Goal: Task Accomplishment & Management: Manage account settings

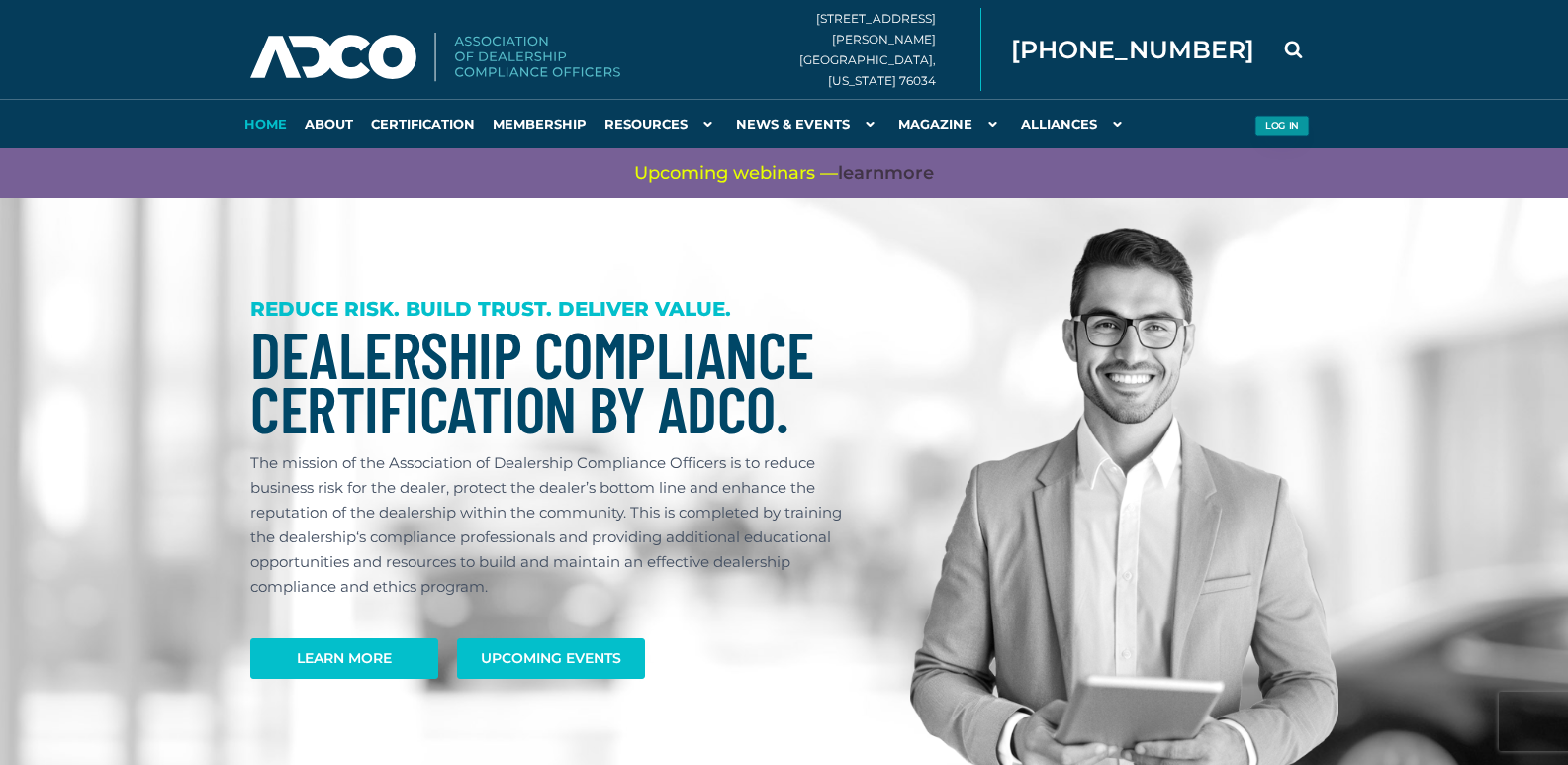
click at [1273, 128] on button "Log in" at bounding box center [1282, 126] width 54 height 21
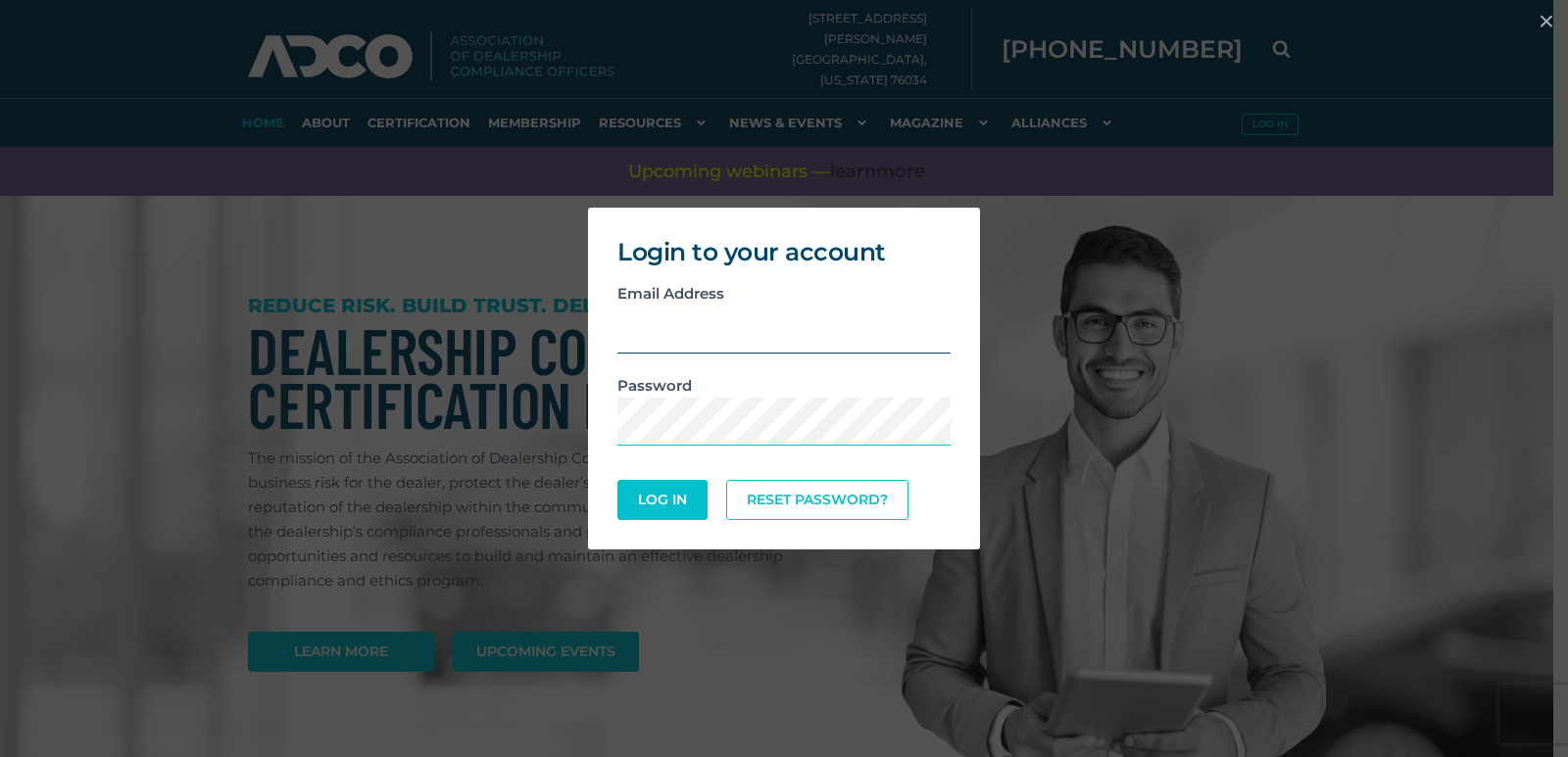
click at [692, 311] on input "email" at bounding box center [784, 330] width 334 height 48
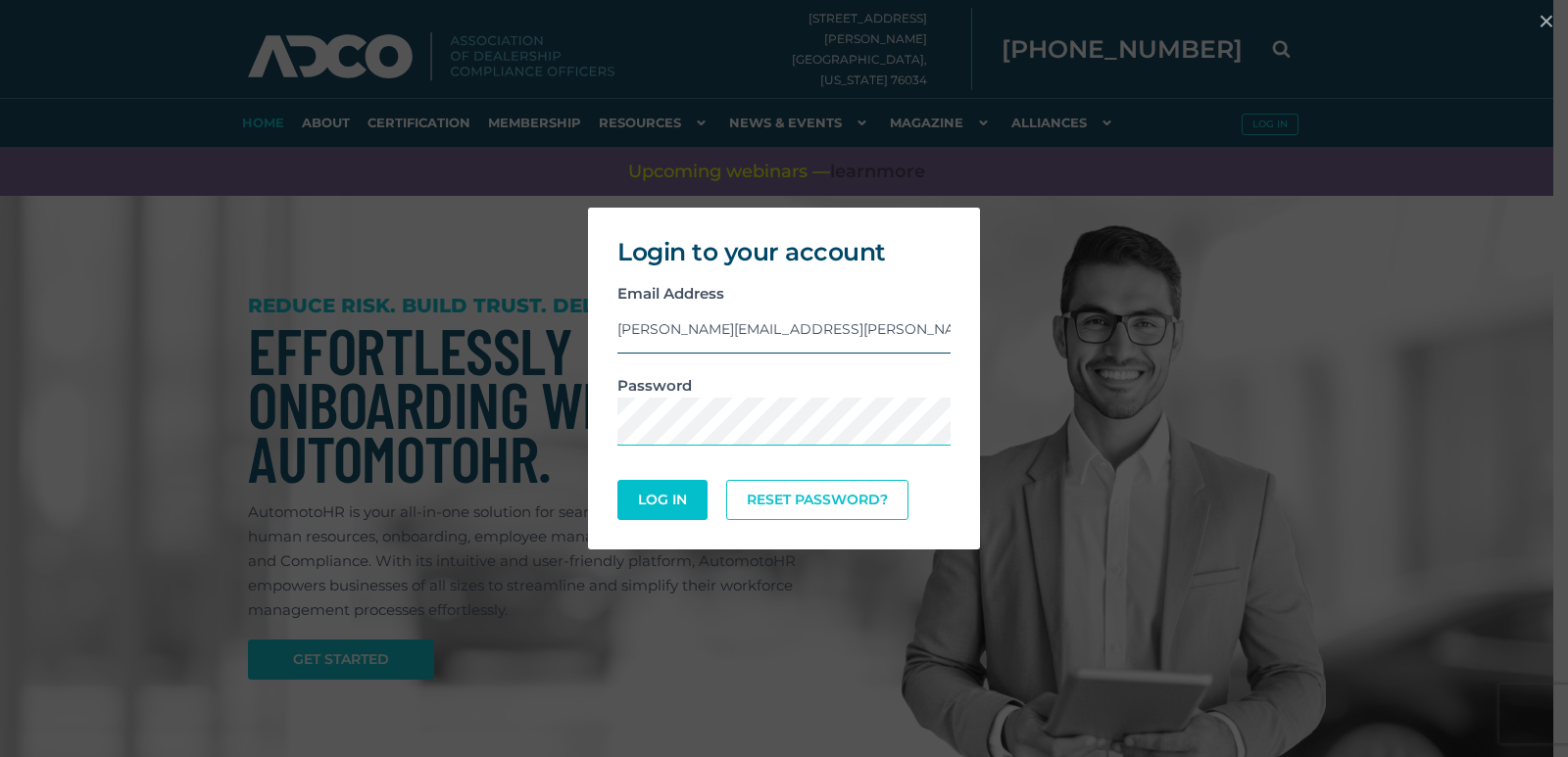
type input "rachel.miller@capitalautogroup.com"
click at [652, 496] on button "Log In" at bounding box center [662, 500] width 85 height 39
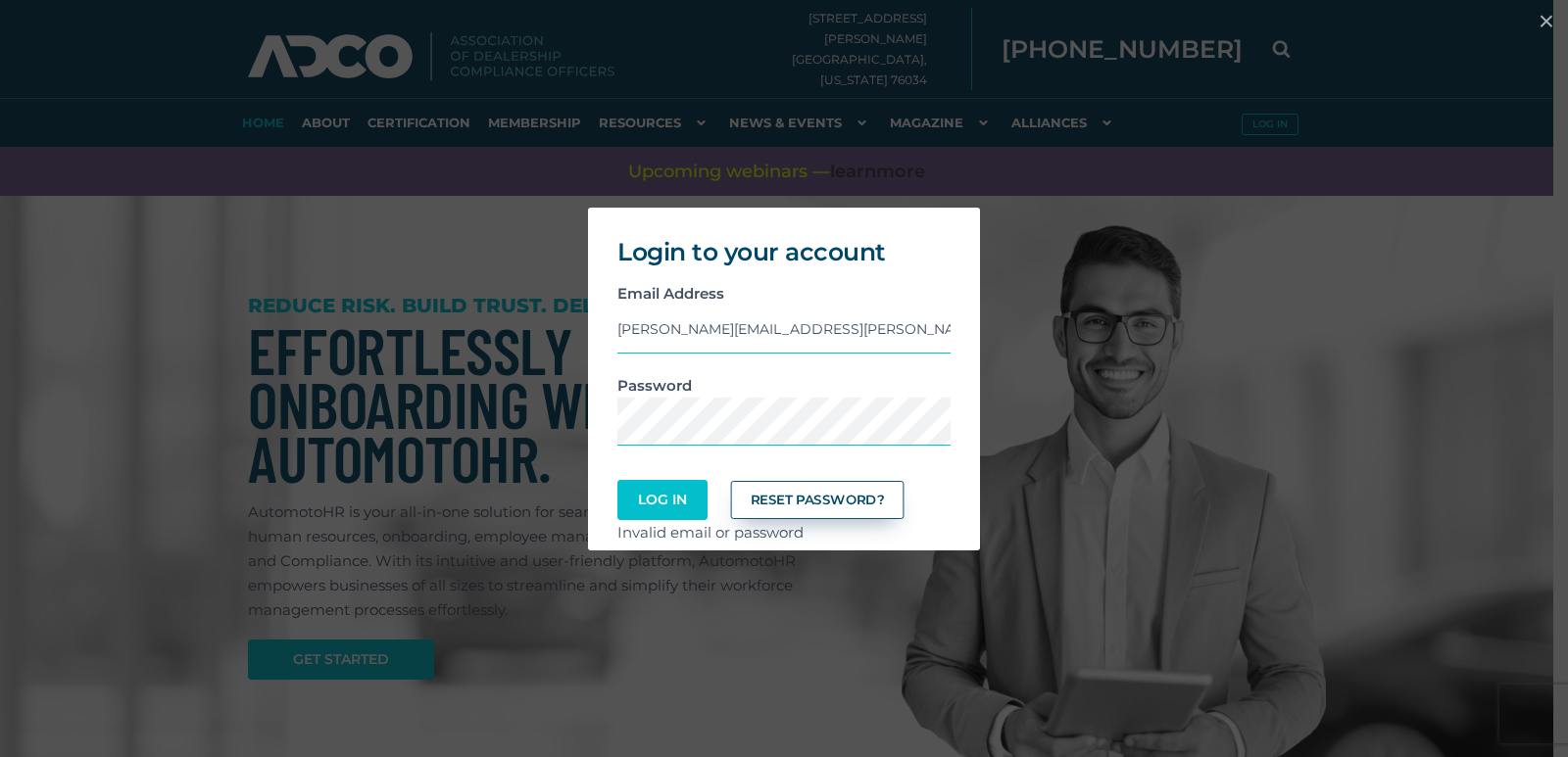
click at [815, 481] on link "Reset Password?" at bounding box center [818, 500] width 173 height 39
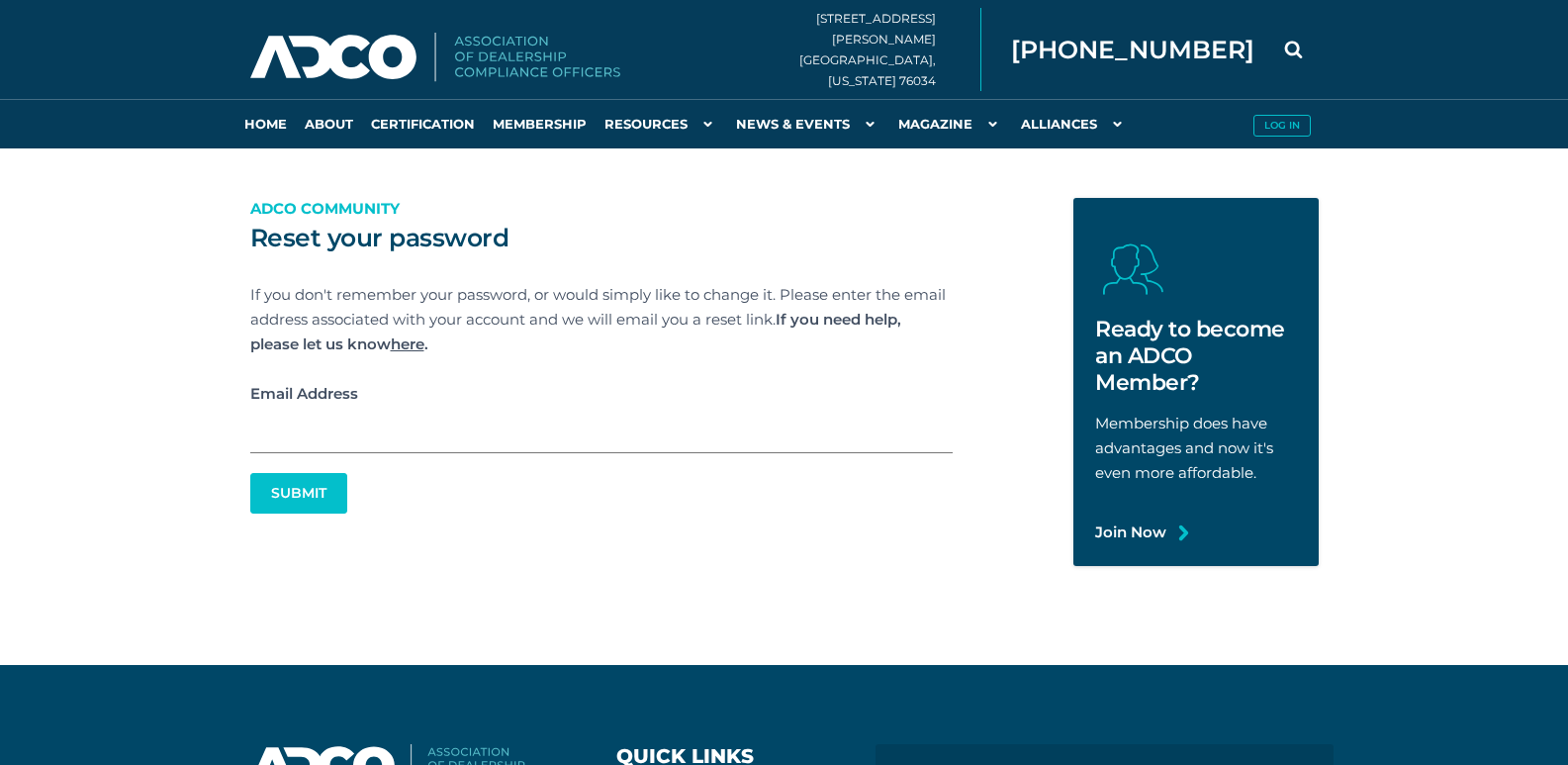
click at [295, 428] on input "Email Address" at bounding box center [602, 430] width 703 height 48
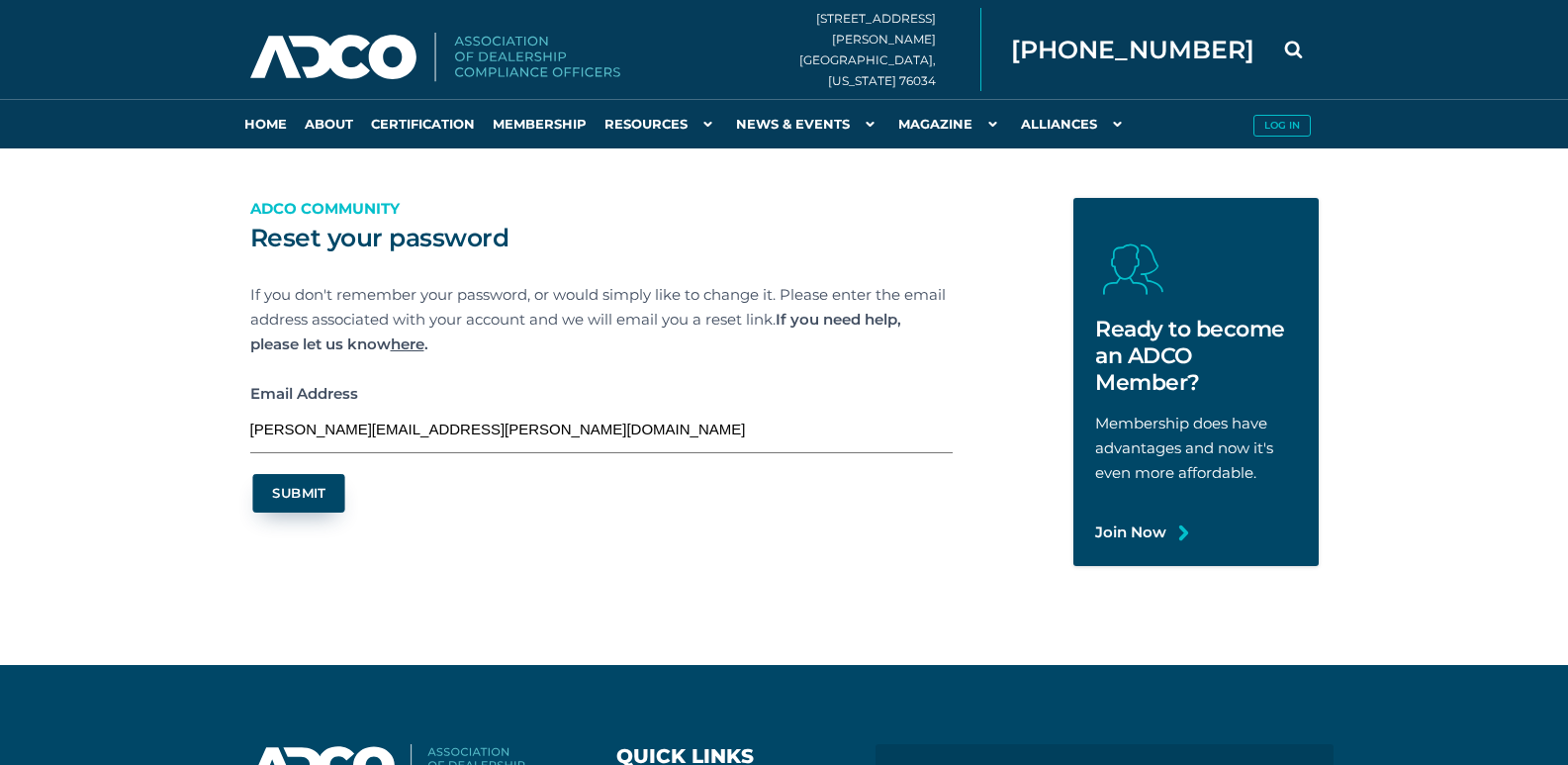
type input "[PERSON_NAME][EMAIL_ADDRESS][PERSON_NAME][DOMAIN_NAME]"
click at [299, 484] on button "Submit" at bounding box center [298, 493] width 92 height 39
